Goal: Check status: Check status

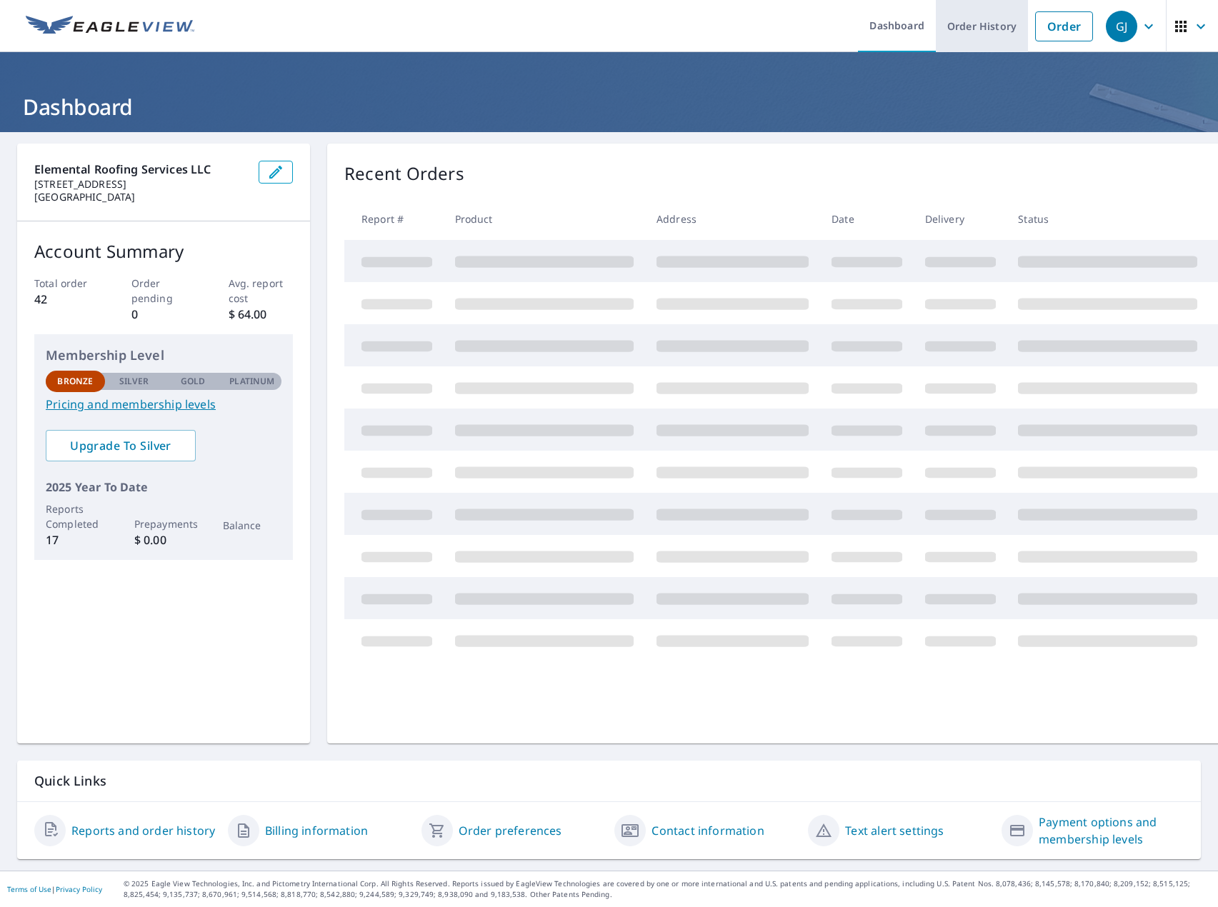
click at [974, 24] on link "Order History" at bounding box center [982, 26] width 92 height 52
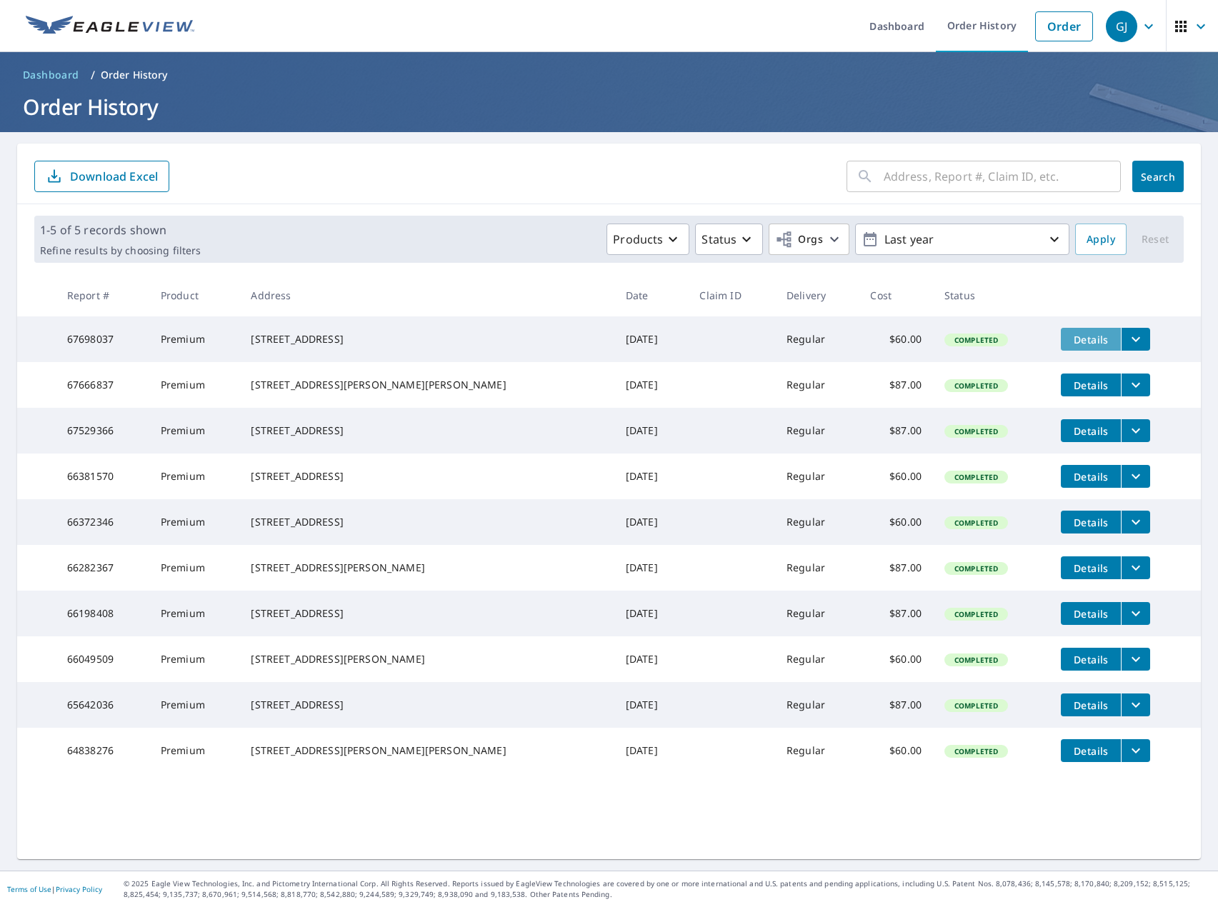
click at [1069, 334] on span "Details" at bounding box center [1090, 340] width 43 height 14
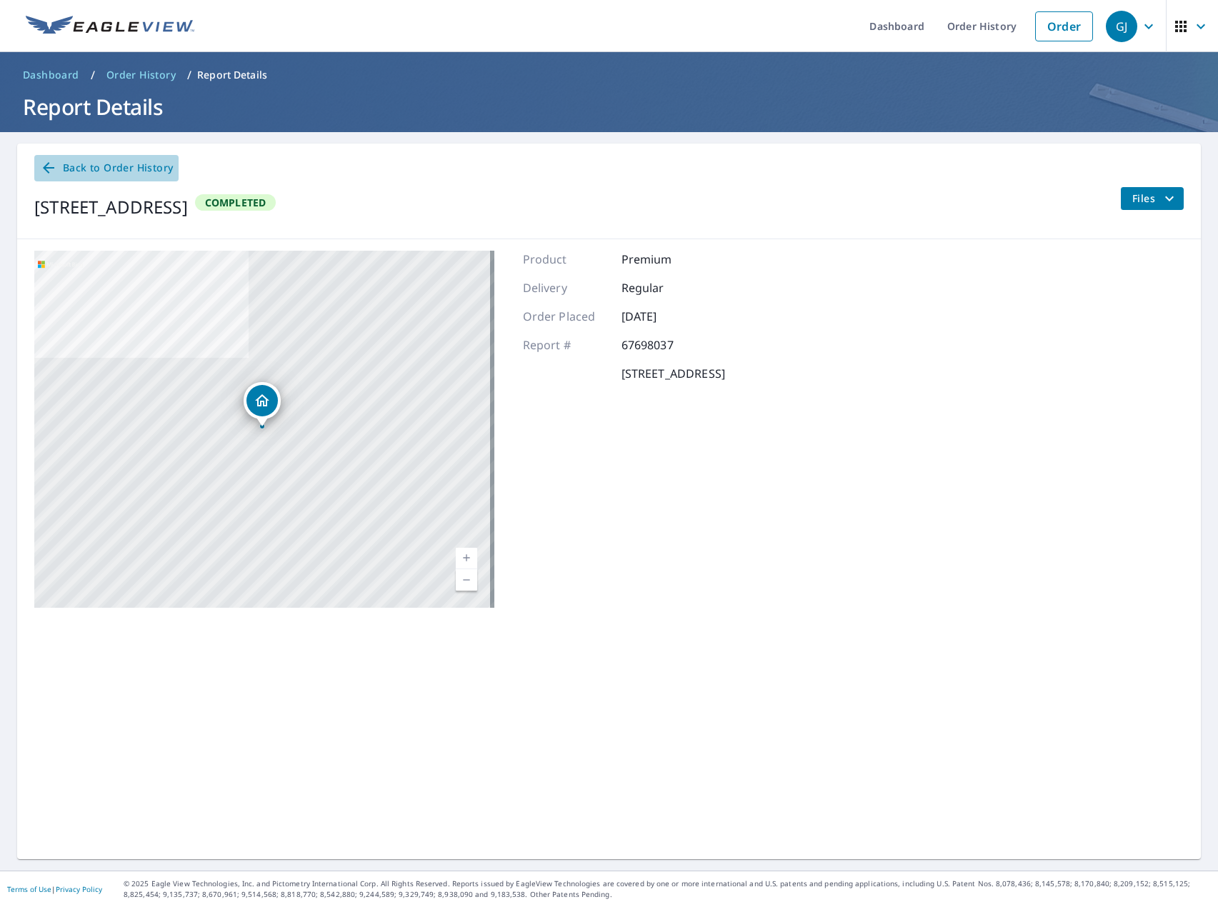
click at [49, 168] on icon at bounding box center [48, 167] width 11 height 11
